Goal: Find specific page/section: Find specific page/section

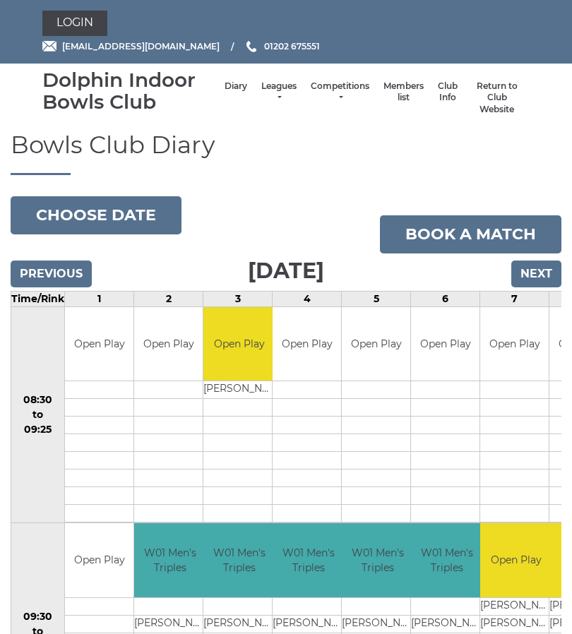
click at [392, 102] on link "Members list" at bounding box center [403, 91] width 40 height 23
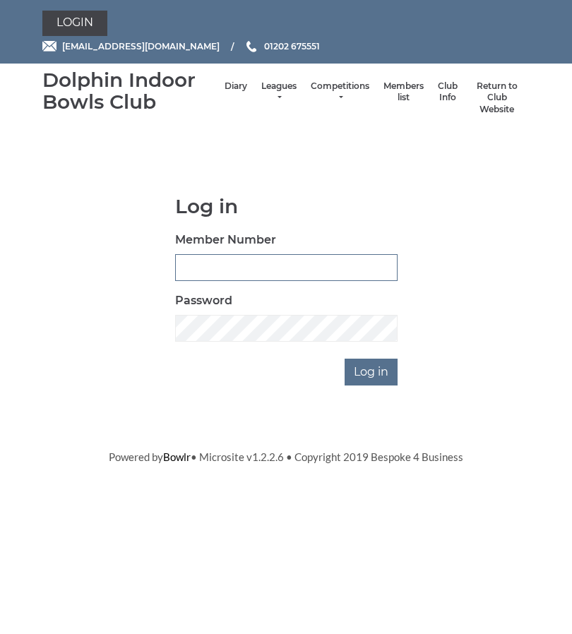
click at [290, 268] on input "Member Number" at bounding box center [286, 267] width 222 height 27
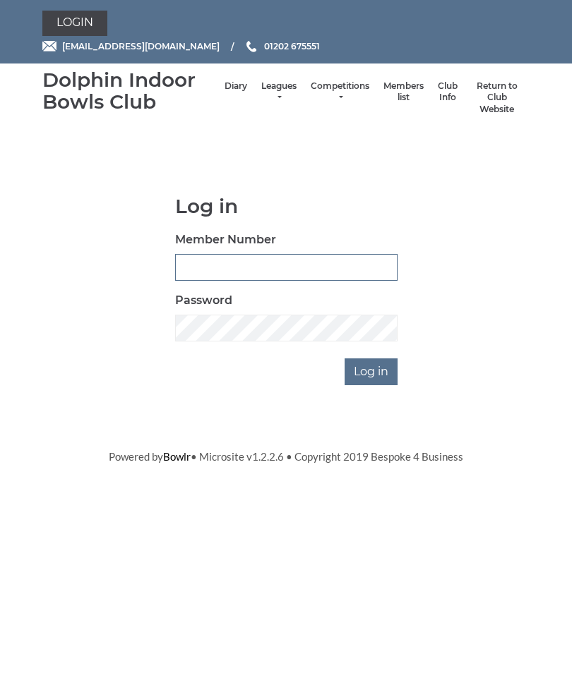
type input "2329"
click at [378, 375] on input "Log in" at bounding box center [370, 372] width 53 height 27
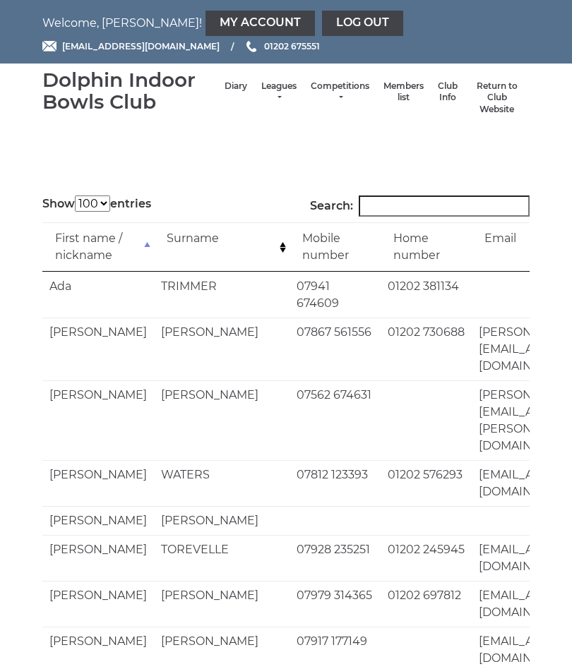
select select "100"
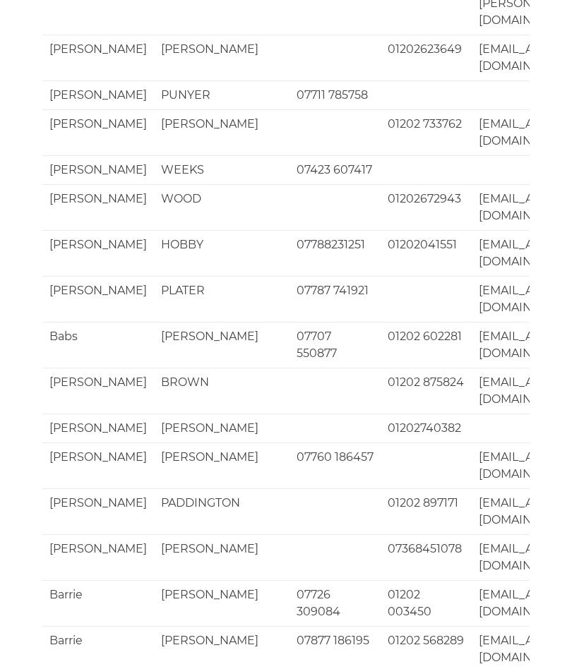
scroll to position [3551, 0]
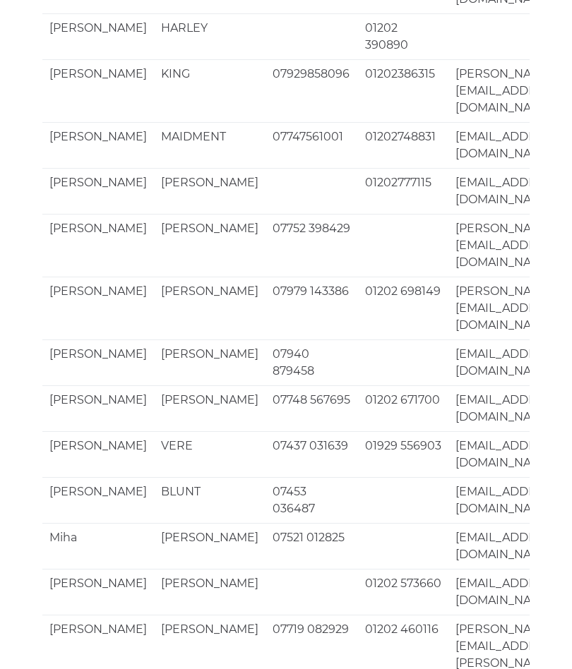
scroll to position [3534, 0]
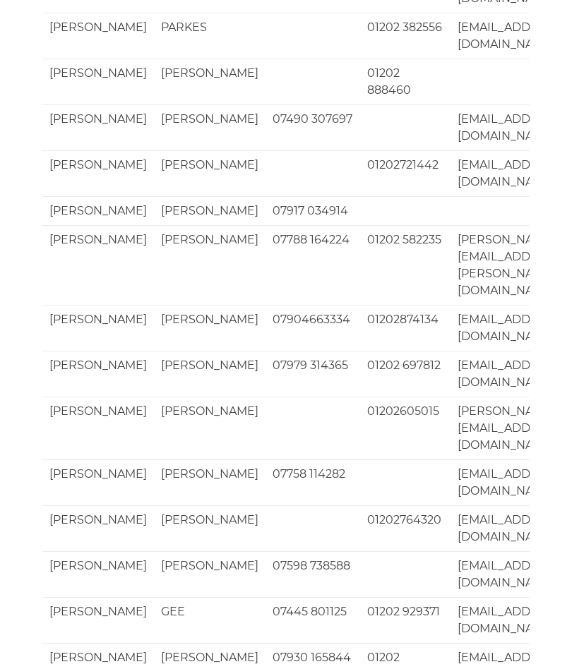
scroll to position [3314, 0]
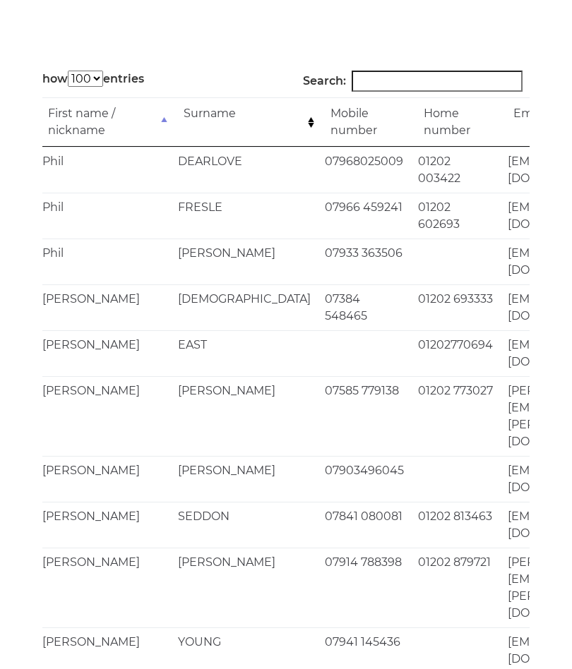
scroll to position [124, 0]
